Goal: Navigation & Orientation: Find specific page/section

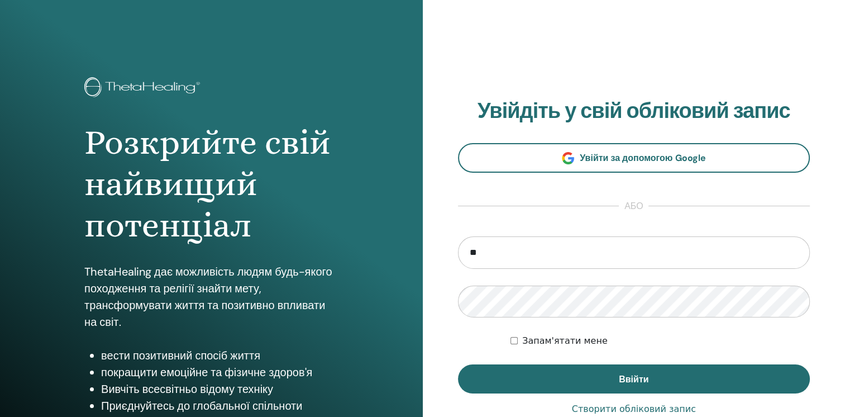
type input "*"
type input "**********"
click at [591, 247] on input "**********" at bounding box center [634, 252] width 353 height 32
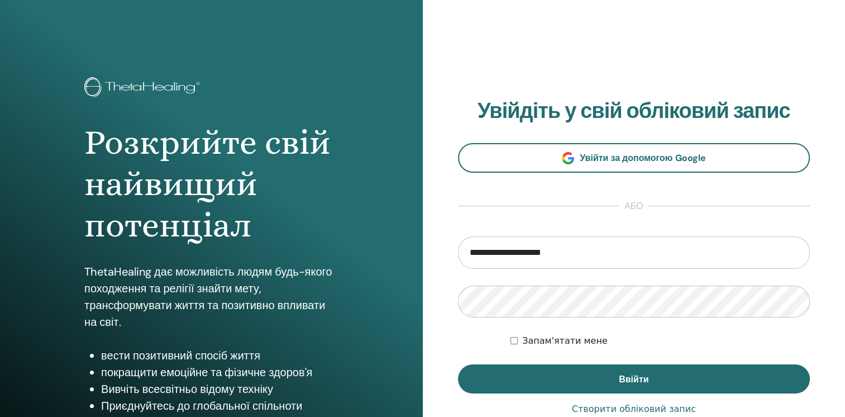
click at [569, 343] on label "Запам'ятати мене" at bounding box center [564, 340] width 85 height 13
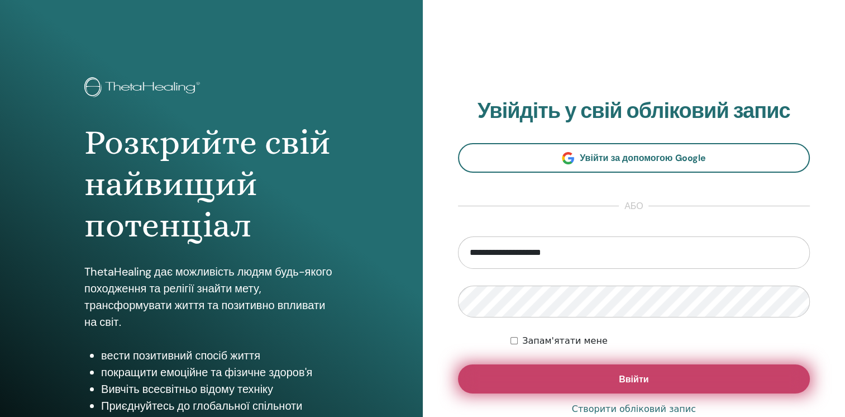
click at [583, 389] on button "Ввійти" at bounding box center [634, 378] width 353 height 29
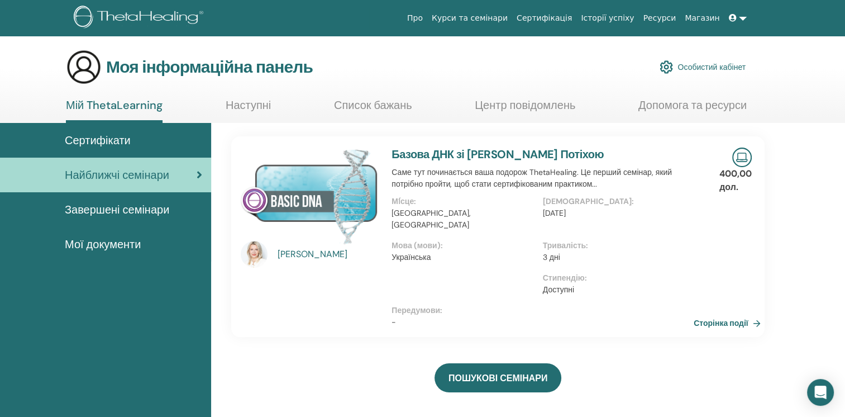
click at [130, 244] on span "Мої документи" at bounding box center [103, 244] width 76 height 17
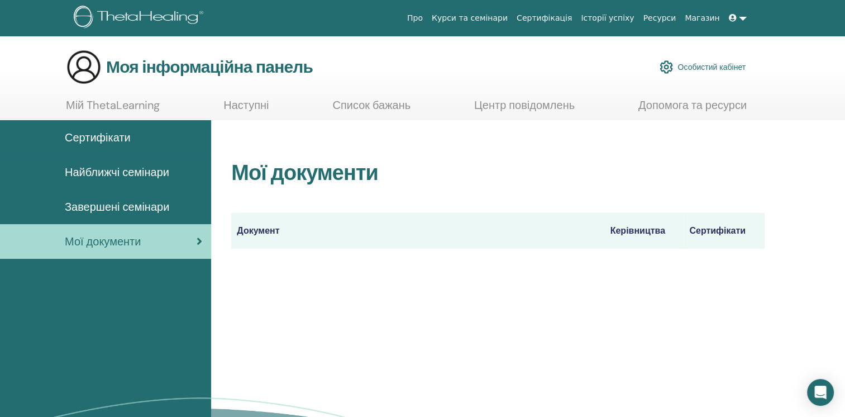
click at [134, 213] on span "Завершені семінари" at bounding box center [117, 206] width 104 height 17
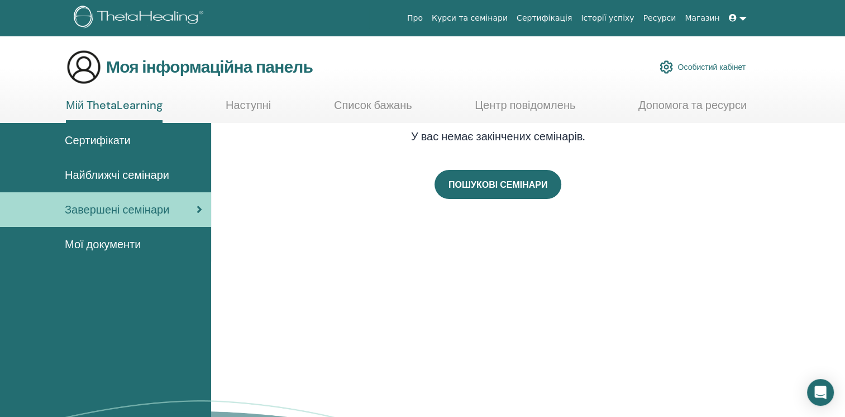
click at [142, 177] on span "Найближчі семінари" at bounding box center [117, 175] width 104 height 17
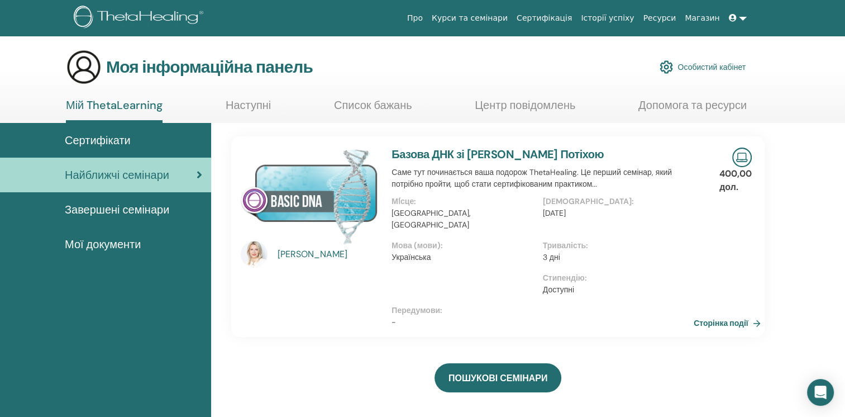
click at [299, 254] on div "[PERSON_NAME]" at bounding box center [329, 254] width 103 height 13
click at [245, 255] on img at bounding box center [254, 254] width 27 height 27
click at [436, 156] on link "Базова ДНК зі [PERSON_NAME] Потіхою" at bounding box center [498, 154] width 212 height 15
click at [703, 315] on link "Сторінка події" at bounding box center [732, 323] width 72 height 17
